Goal: Task Accomplishment & Management: Manage account settings

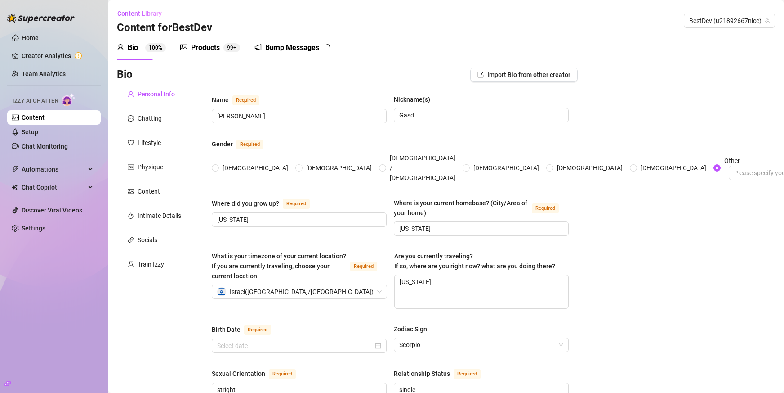
radio input "true"
type input "[DATE]"
radio input "true"
type input "[DATE]"
click at [38, 132] on link "Setup" at bounding box center [30, 131] width 17 height 7
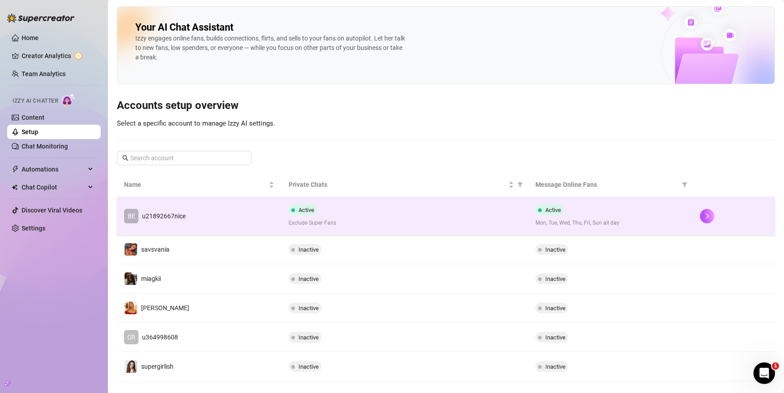
click at [230, 211] on td "BE u21892667nice" at bounding box center [199, 216] width 165 height 38
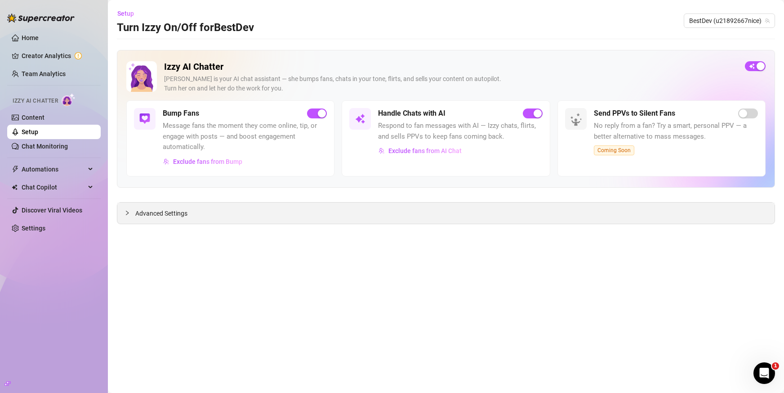
click at [179, 219] on div "Advanced Settings" at bounding box center [445, 212] width 657 height 21
click at [171, 213] on span "Advanced Settings" at bounding box center [161, 213] width 52 height 10
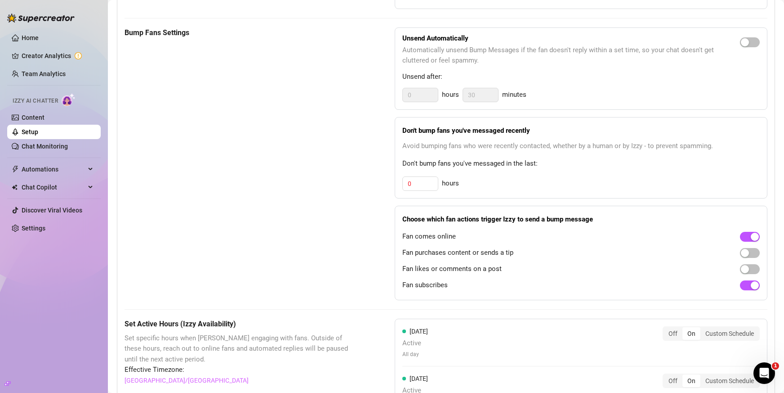
scroll to position [405, 0]
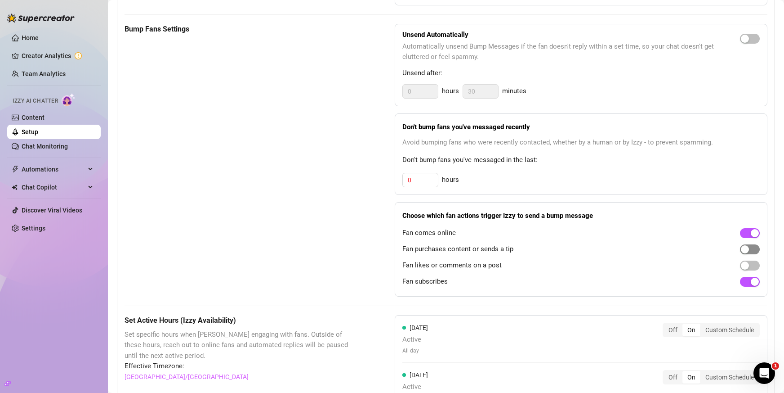
click at [741, 249] on div "button" at bounding box center [745, 249] width 8 height 8
click at [740, 251] on span "button" at bounding box center [750, 249] width 20 height 10
click at [744, 250] on span "button" at bounding box center [750, 249] width 20 height 10
click at [35, 144] on link "Chat Monitoring" at bounding box center [45, 146] width 46 height 7
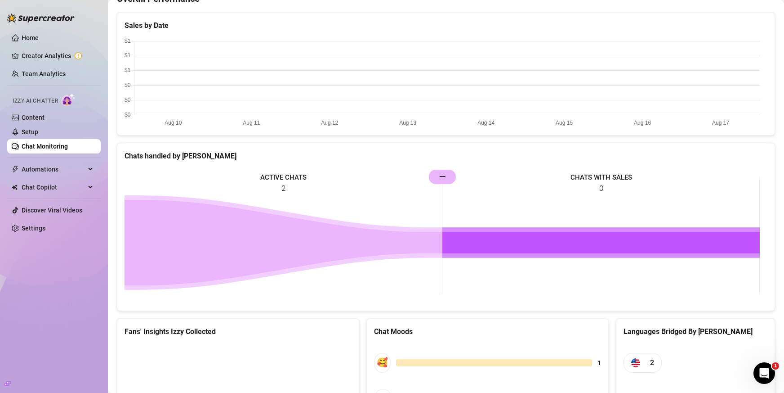
scroll to position [378, 0]
